Goal: Task Accomplishment & Management: Use online tool/utility

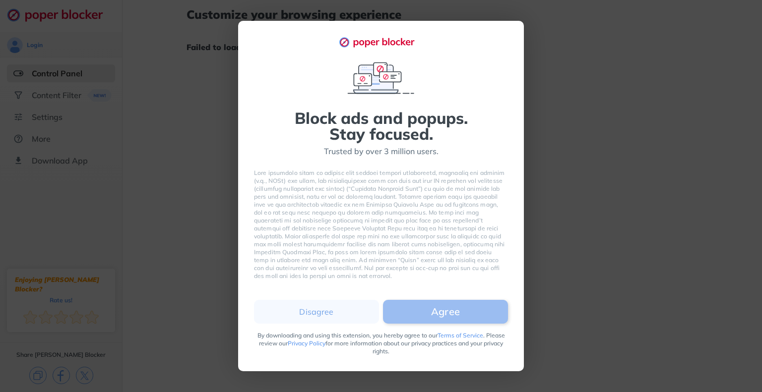
click at [426, 307] on button "Agree" at bounding box center [445, 312] width 125 height 24
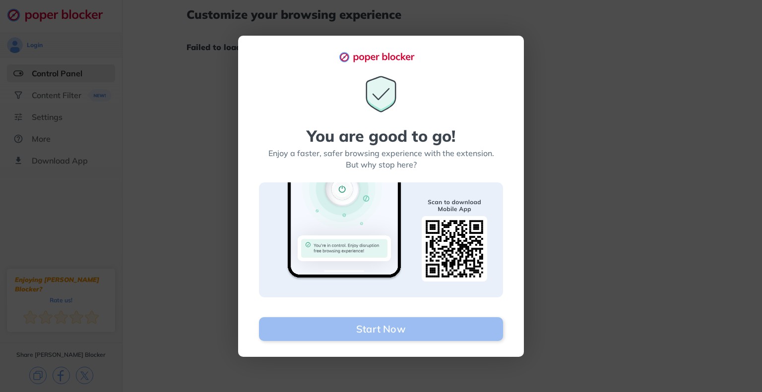
click at [412, 328] on button "Start Now" at bounding box center [381, 329] width 244 height 24
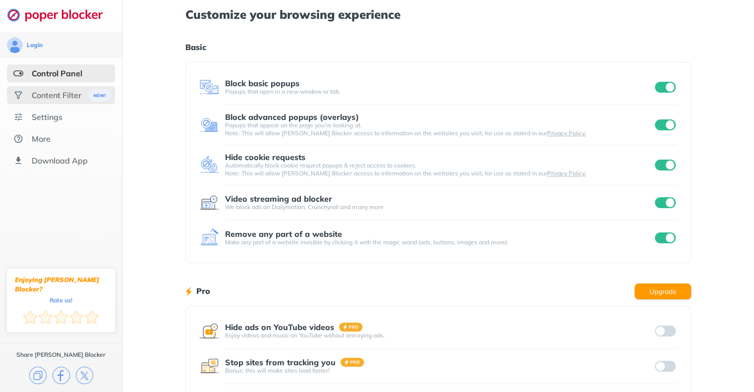
click at [75, 87] on div "Content Filter" at bounding box center [61, 95] width 108 height 18
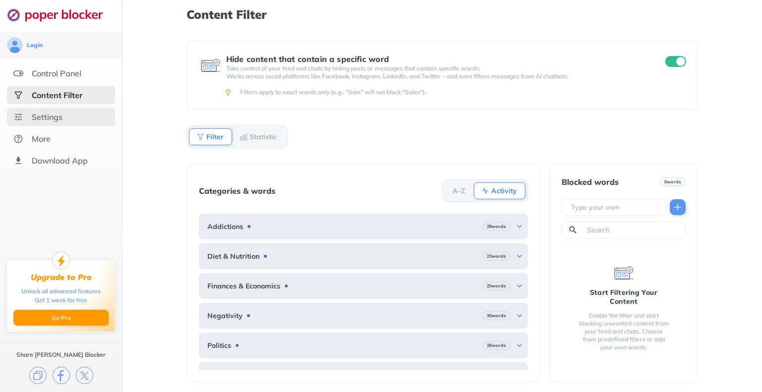
click at [60, 120] on div "Settings" at bounding box center [47, 117] width 31 height 10
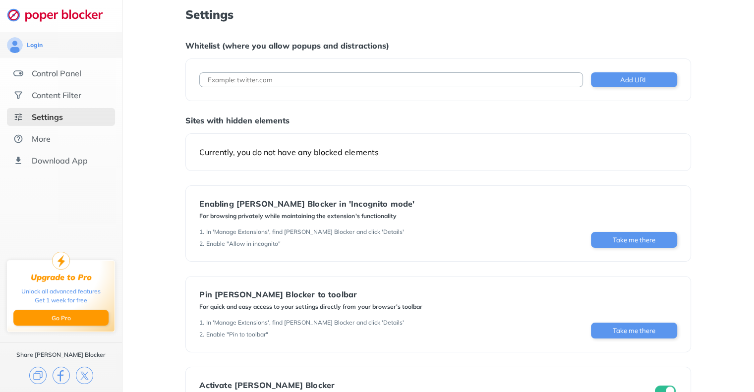
click at [242, 77] on input at bounding box center [390, 79] width 383 height 15
click at [266, 78] on input at bounding box center [390, 79] width 383 height 15
paste input "[URL][DOMAIN_NAME]"
type input "[URL][DOMAIN_NAME]"
click at [602, 81] on button "Add URL" at bounding box center [634, 79] width 86 height 15
